Goal: Task Accomplishment & Management: Manage account settings

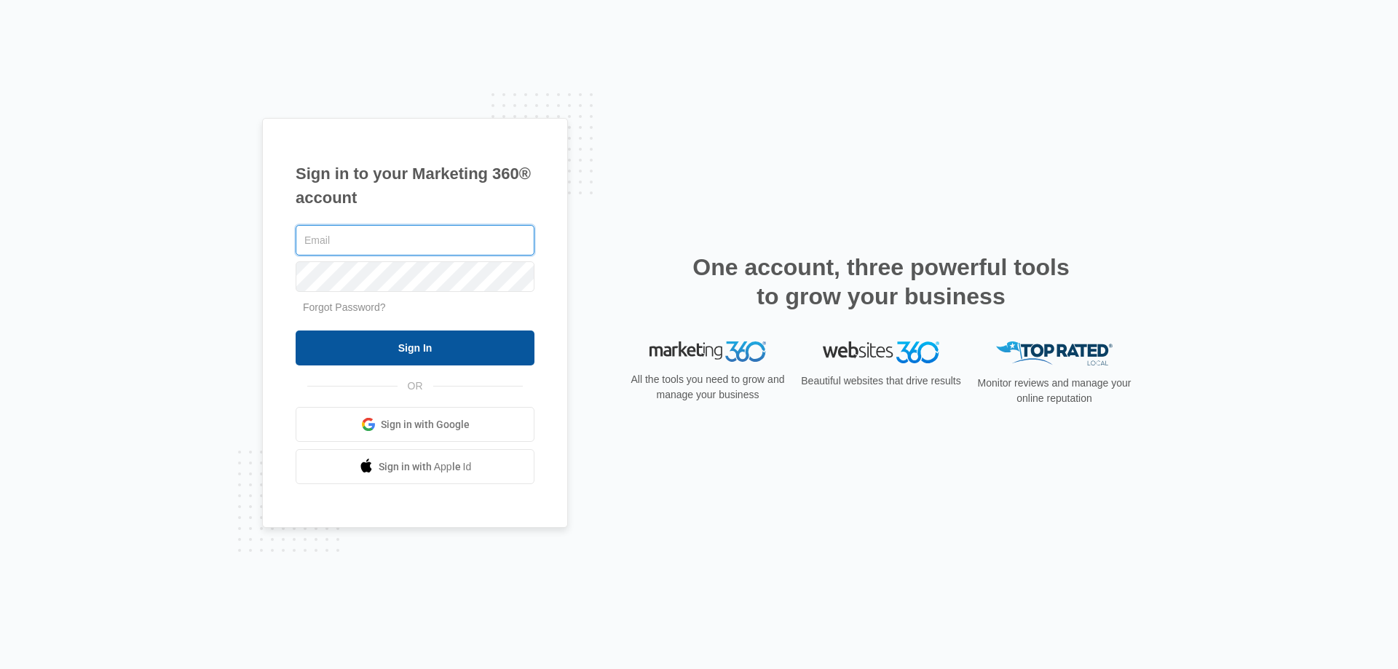
type input "[PERSON_NAME][EMAIL_ADDRESS][DOMAIN_NAME]"
click at [397, 344] on input "Sign In" at bounding box center [415, 348] width 239 height 35
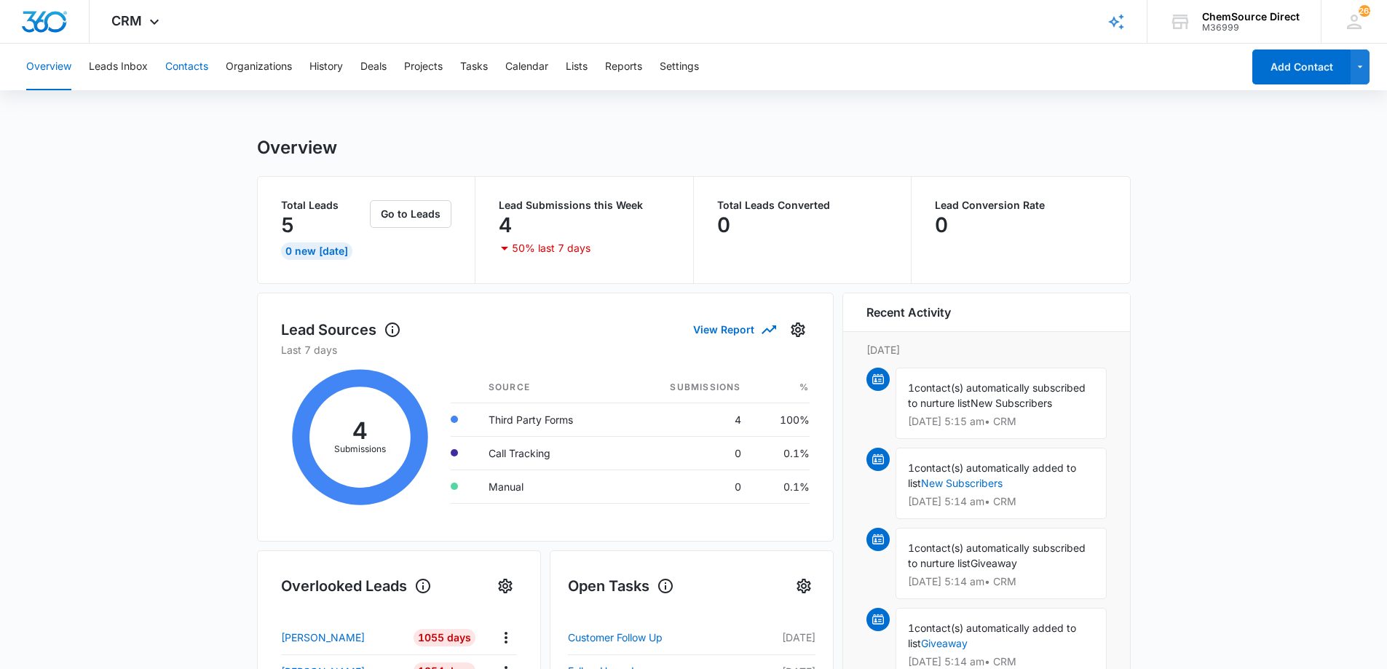
click at [191, 66] on button "Contacts" at bounding box center [186, 67] width 43 height 47
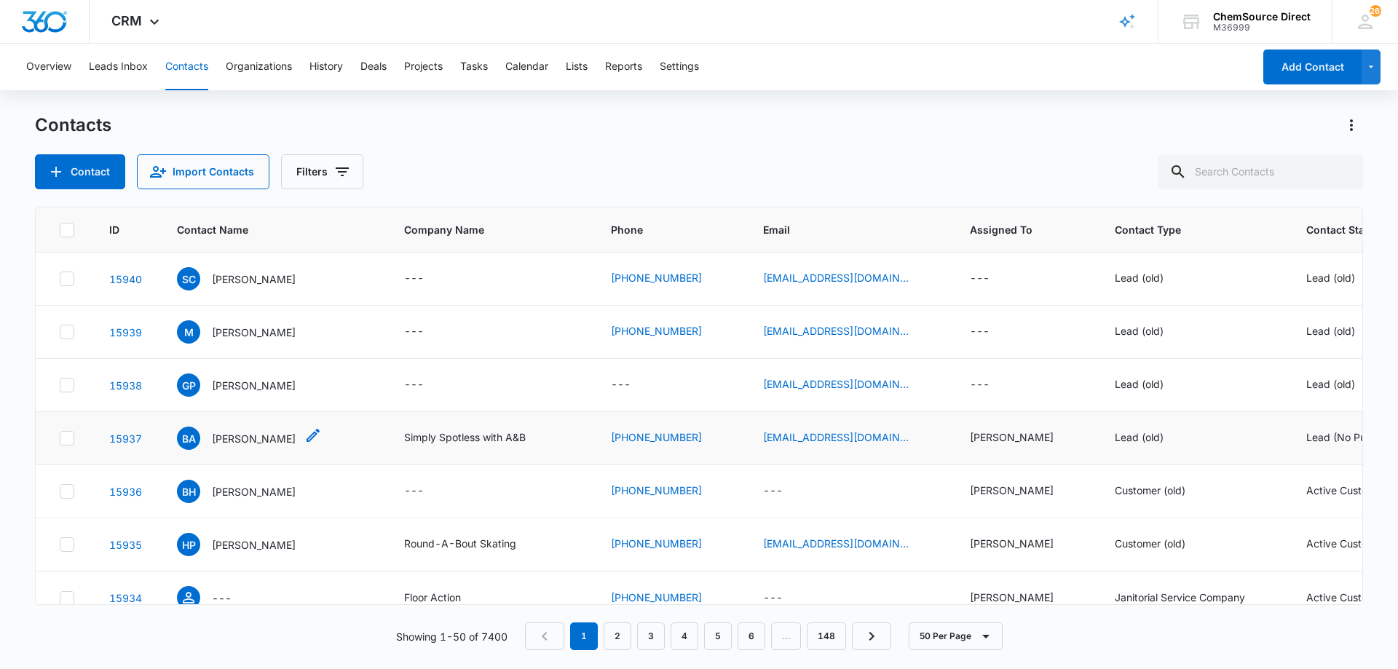
click at [251, 437] on p "Bessie Allen" at bounding box center [254, 438] width 84 height 15
